Goal: Find specific fact: Find contact information

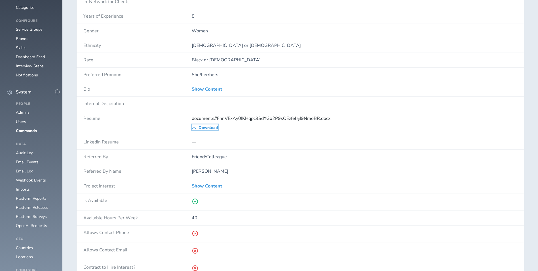
scroll to position [425, 0]
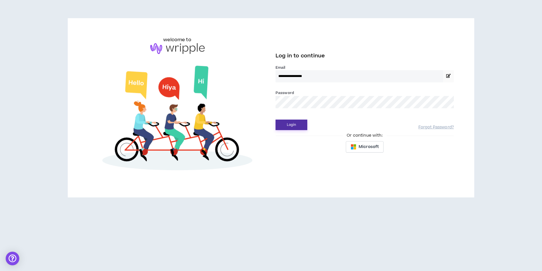
click at [287, 127] on button "Login" at bounding box center [292, 124] width 32 height 10
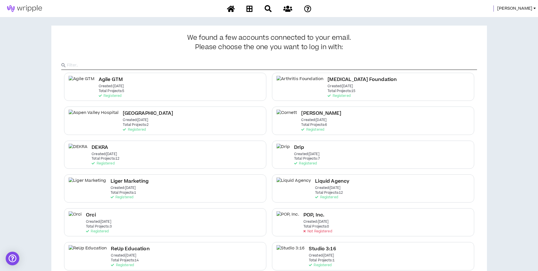
click at [526, 11] on span "Mason" at bounding box center [514, 8] width 35 height 6
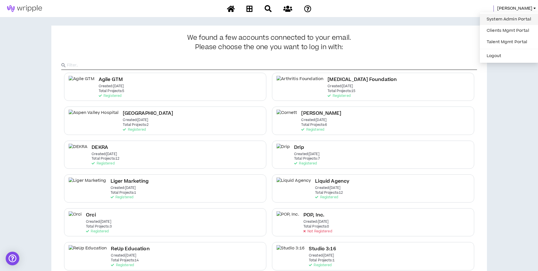
click at [521, 17] on link "System Admin Portal" at bounding box center [508, 19] width 51 height 9
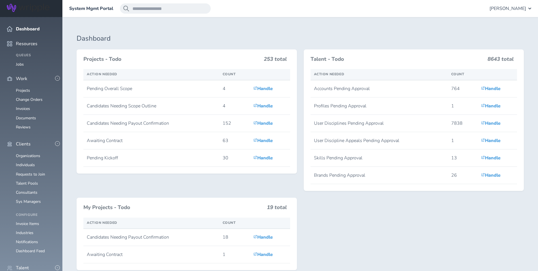
scroll to position [170, 0]
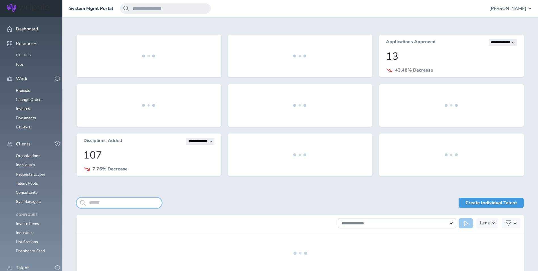
click at [131, 202] on input "search" at bounding box center [119, 202] width 85 height 10
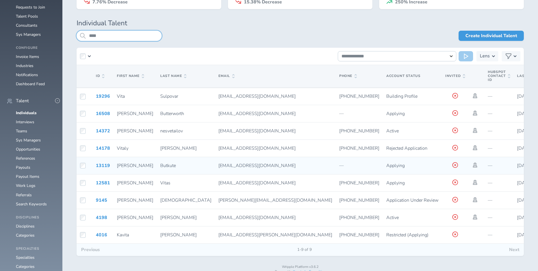
scroll to position [174, 0]
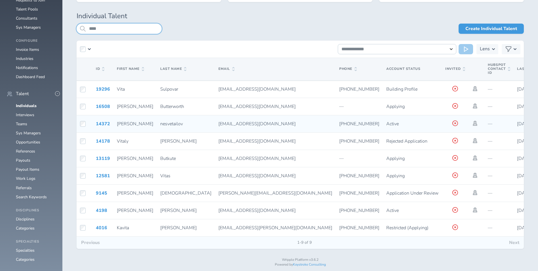
type input "****"
drag, startPoint x: 171, startPoint y: 124, endPoint x: 227, endPoint y: 121, distance: 56.2
click at [227, 121] on div "[EMAIL_ADDRESS][DOMAIN_NAME]" at bounding box center [275, 123] width 114 height 5
copy span "[EMAIL_ADDRESS][DOMAIN_NAME]"
